Goal: Book appointment/travel/reservation

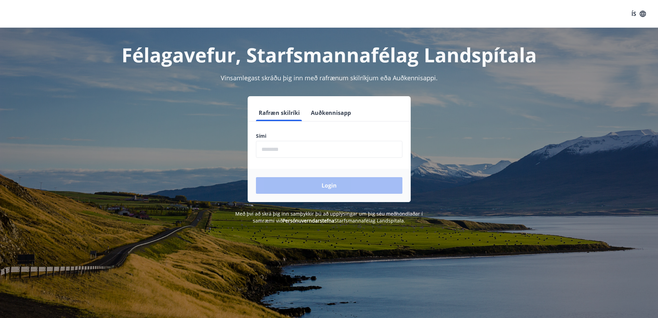
click at [265, 148] on input "phone" at bounding box center [329, 149] width 147 height 17
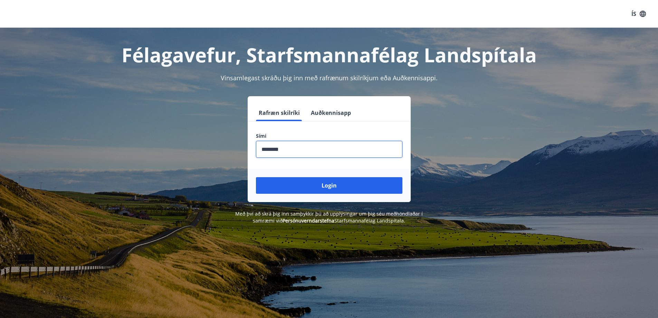
type input "********"
click at [256, 177] on button "Login" at bounding box center [329, 185] width 147 height 17
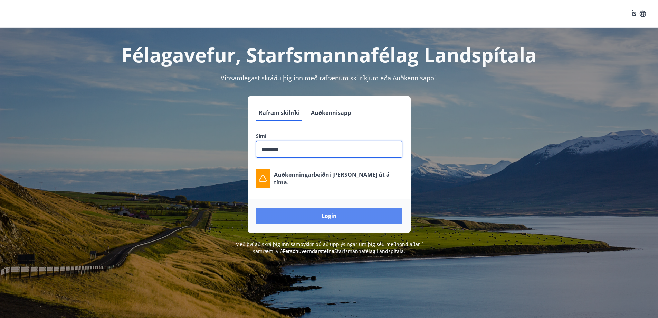
click at [339, 218] on button "Login" at bounding box center [329, 215] width 147 height 17
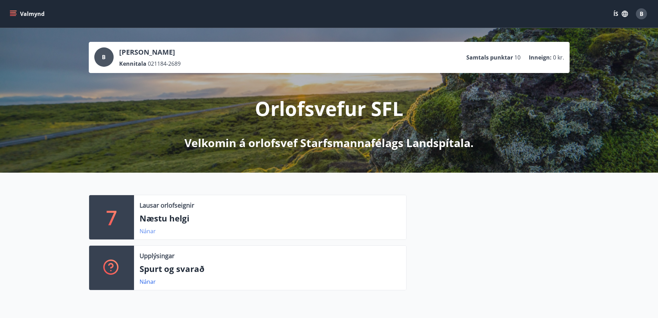
click at [149, 232] on link "Nánar" at bounding box center [148, 231] width 16 height 8
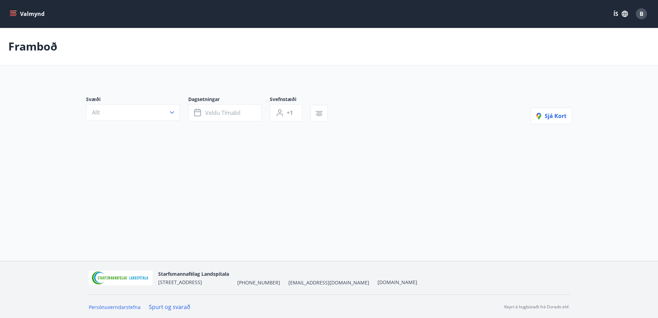
type input "*"
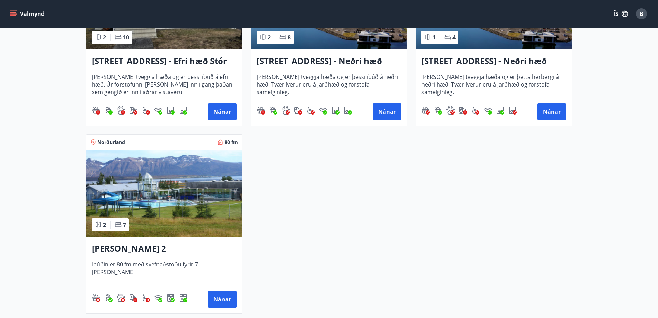
scroll to position [449, 0]
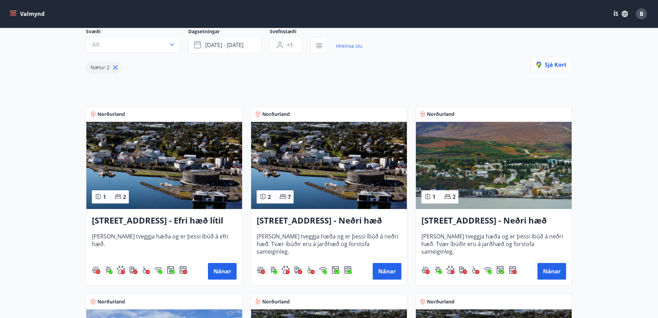
click at [495, 169] on img at bounding box center [494, 165] width 156 height 87
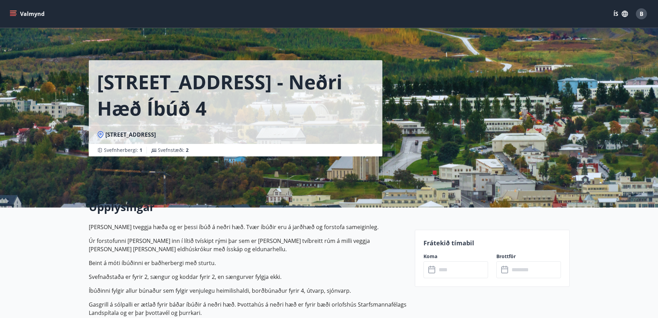
drag, startPoint x: 235, startPoint y: 226, endPoint x: 304, endPoint y: 259, distance: 76.5
click at [304, 259] on p "Húsið er tveggja hæða og er þessi íbúð á neðri hæð. Tvær íbúðir eru á jarðhæð o…" at bounding box center [248, 270] width 318 height 94
click at [304, 259] on p "Beint á móti íbúðinni er baðherbergi með sturtu." at bounding box center [248, 263] width 318 height 8
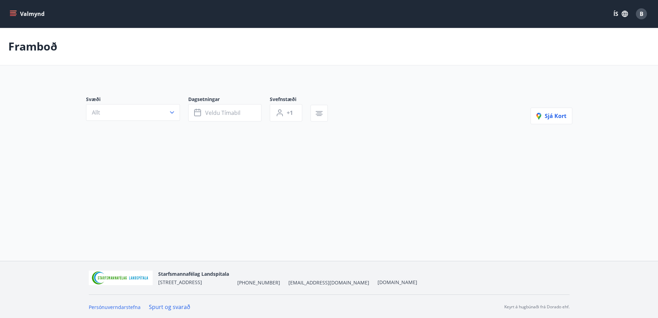
type input "*"
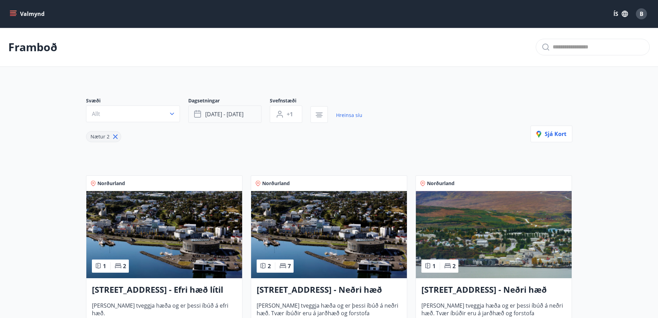
click at [209, 113] on span "sep 05 - sep 08" at bounding box center [224, 114] width 38 height 8
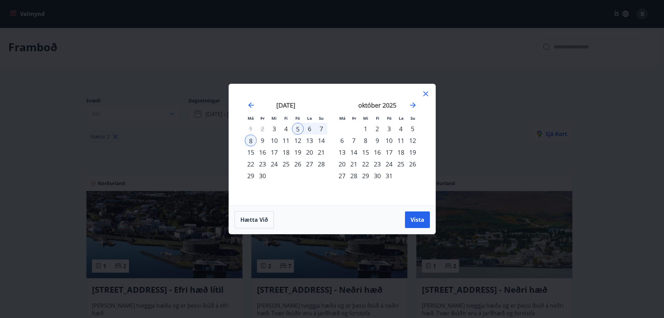
click at [422, 95] on icon at bounding box center [425, 94] width 8 height 8
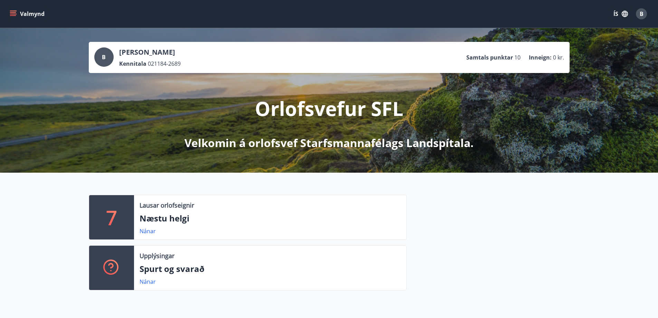
click at [120, 219] on div "7" at bounding box center [111, 217] width 45 height 44
click at [184, 198] on div "Lausar orlofseignir Næstu helgi Nánar" at bounding box center [270, 217] width 272 height 44
click at [166, 203] on p "Lausar orlofseignir" at bounding box center [167, 204] width 55 height 9
drag, startPoint x: 144, startPoint y: 243, endPoint x: 146, endPoint y: 233, distance: 9.9
click at [144, 242] on div "7 Lausar orlofseignir Næstu helgi Nánar Upplýsingar Spurt og svarað Nánar" at bounding box center [244, 245] width 326 height 101
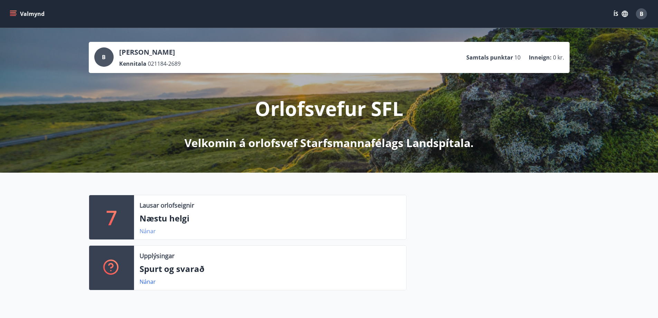
click at [146, 233] on link "Nánar" at bounding box center [148, 231] width 16 height 8
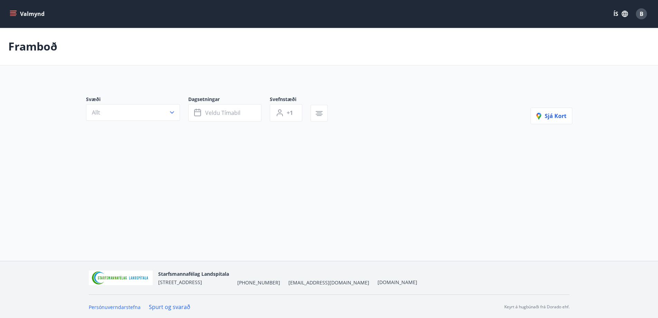
type input "*"
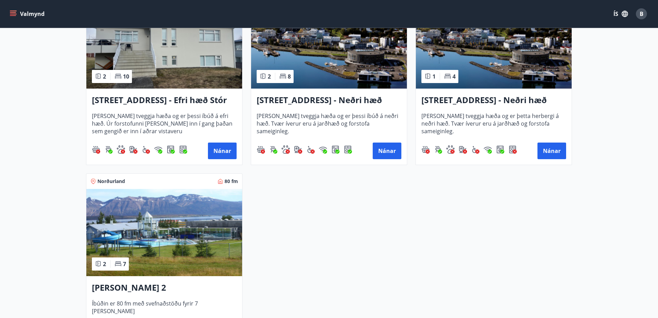
scroll to position [311, 0]
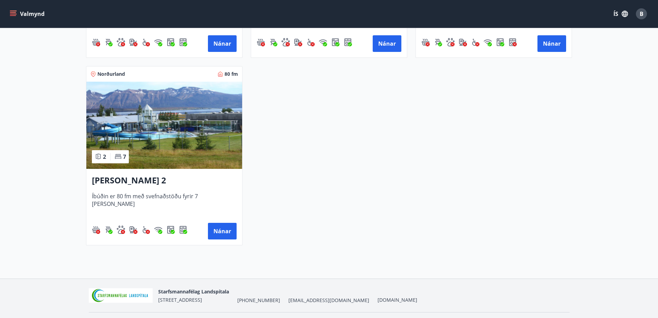
click at [168, 137] on img at bounding box center [164, 125] width 156 height 87
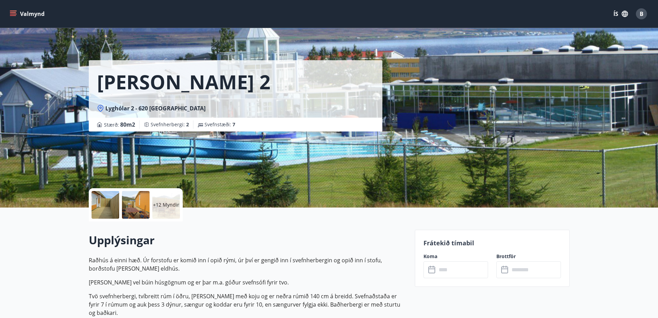
click at [133, 205] on div at bounding box center [136, 205] width 28 height 28
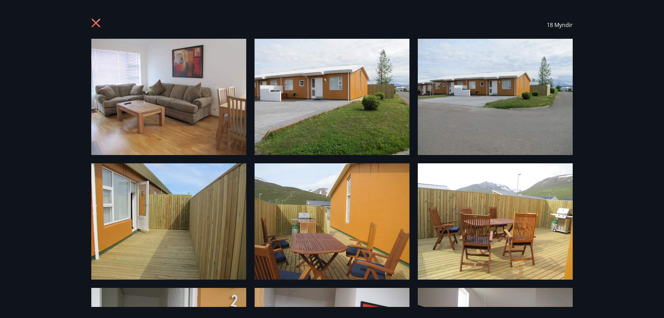
click at [94, 22] on icon at bounding box center [96, 23] width 11 height 11
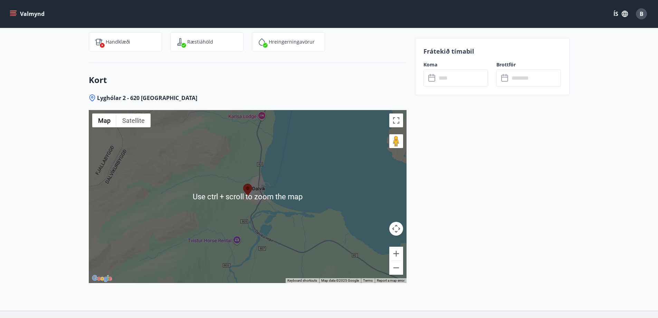
scroll to position [1016, 0]
